Goal: Navigation & Orientation: Find specific page/section

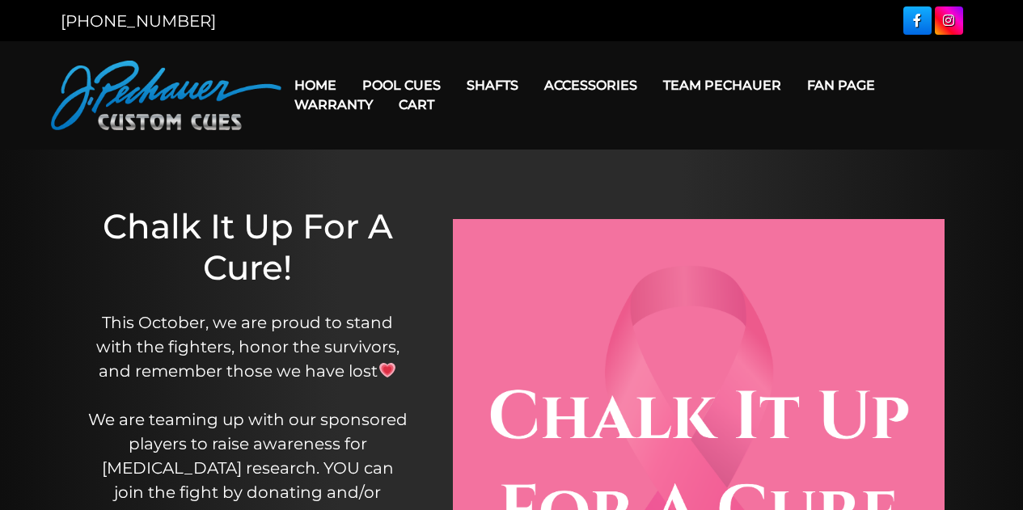
click at [418, 234] on link "People’s Choice Cues" at bounding box center [450, 222] width 199 height 23
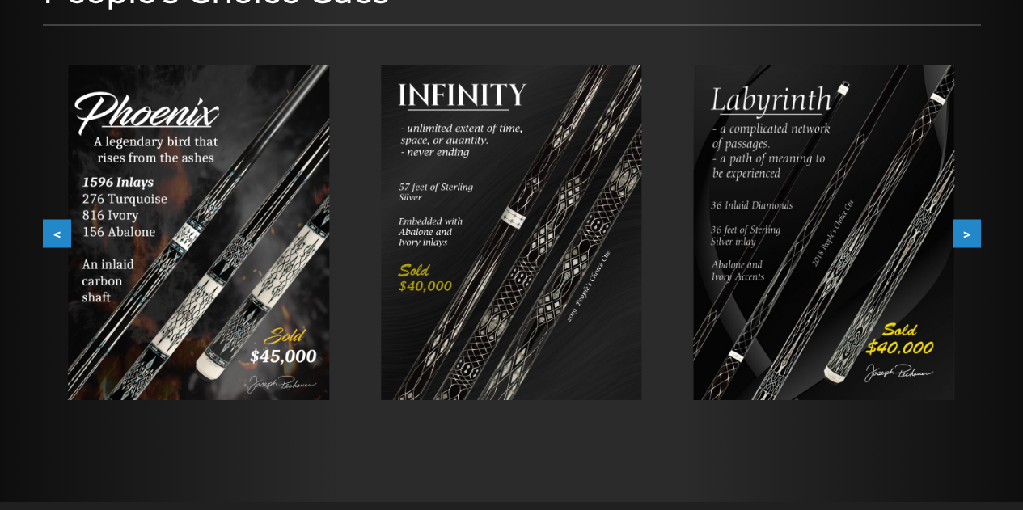
scroll to position [251, 0]
click at [962, 245] on button ">" at bounding box center [967, 233] width 28 height 28
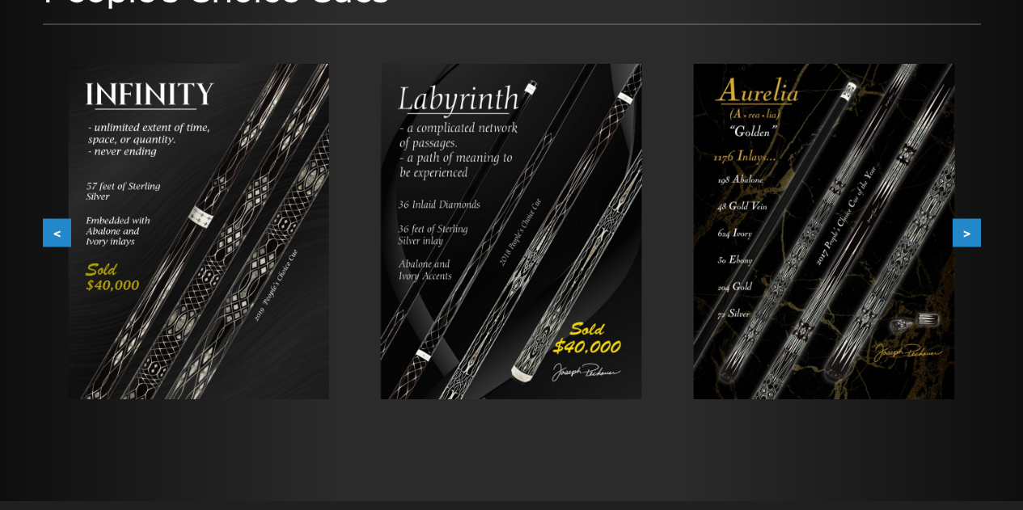
click at [962, 245] on button ">" at bounding box center [967, 233] width 28 height 28
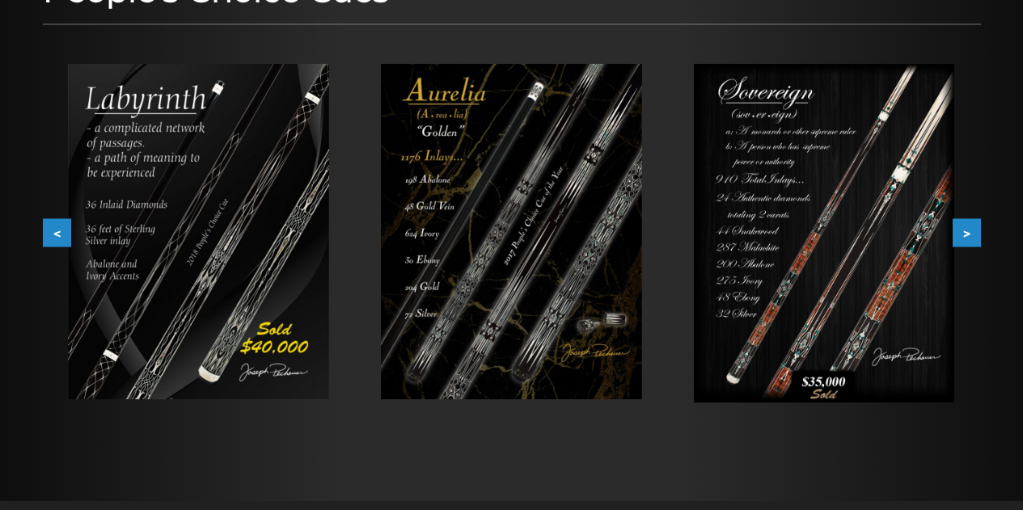
click at [962, 245] on button ">" at bounding box center [967, 233] width 28 height 28
